Goal: Find specific page/section

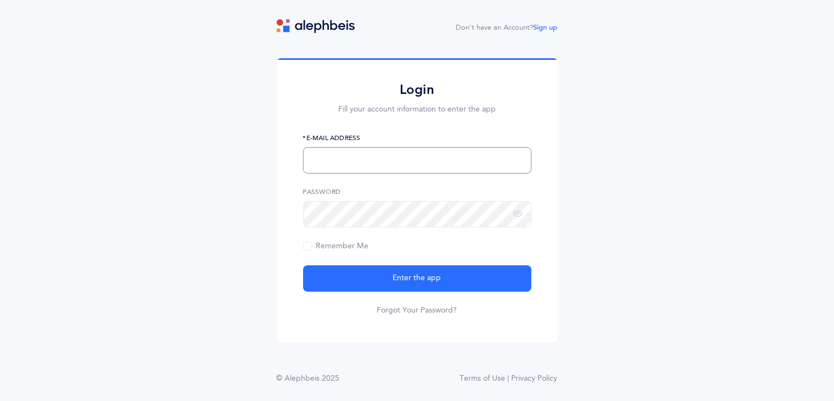
type input "[EMAIL_ADDRESS][DOMAIN_NAME]"
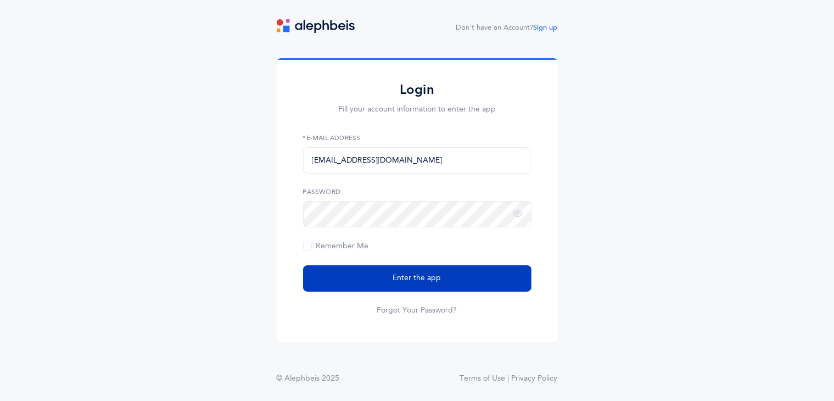
click at [426, 286] on button "Enter the app" at bounding box center [417, 278] width 228 height 26
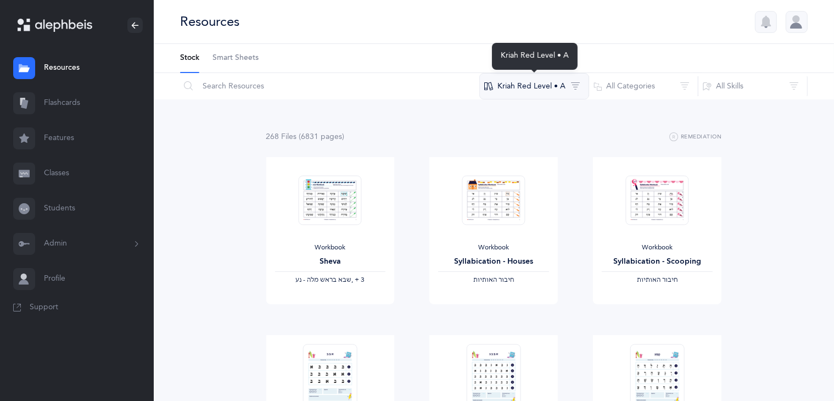
click at [546, 86] on button "Kriah Red Level • A" at bounding box center [534, 86] width 110 height 26
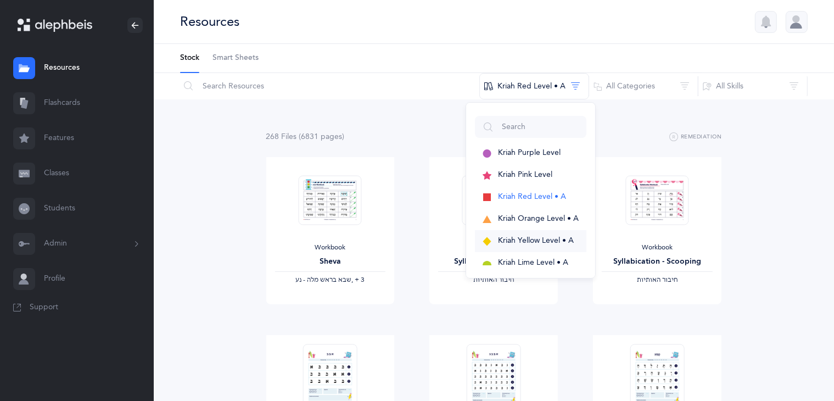
click at [549, 240] on span "Kriah Yellow Level • A" at bounding box center [536, 240] width 76 height 9
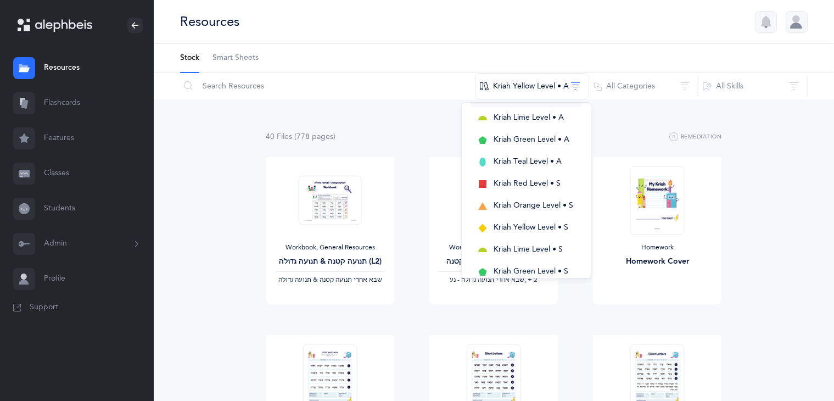
scroll to position [146, 0]
click at [542, 225] on span "Kriah Yellow Level • S" at bounding box center [530, 226] width 75 height 9
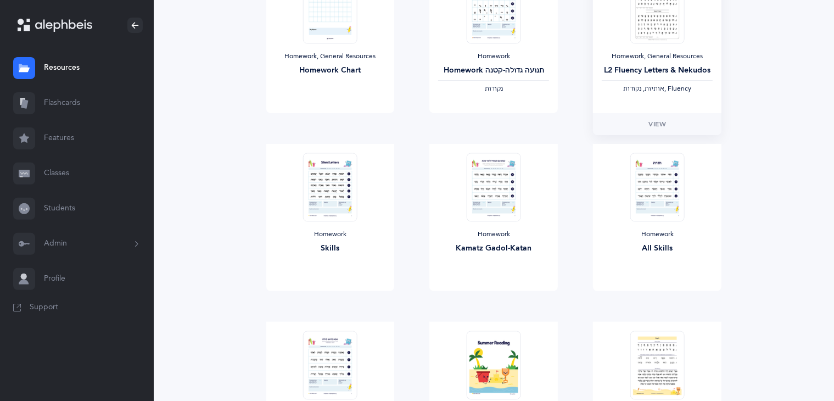
scroll to position [370, 0]
click at [661, 194] on img at bounding box center [657, 185] width 54 height 69
click at [655, 300] on span "View" at bounding box center [657, 301] width 18 height 10
click at [330, 191] on img at bounding box center [330, 185] width 54 height 69
click at [335, 301] on span "View" at bounding box center [330, 301] width 18 height 10
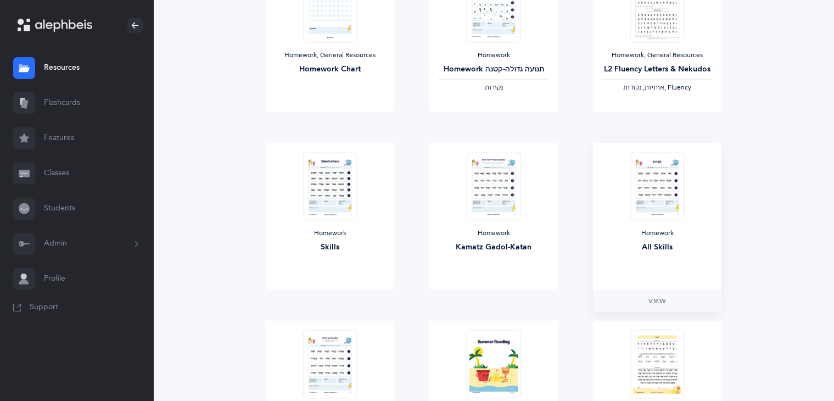
scroll to position [0, 0]
